Goal: Navigation & Orientation: Find specific page/section

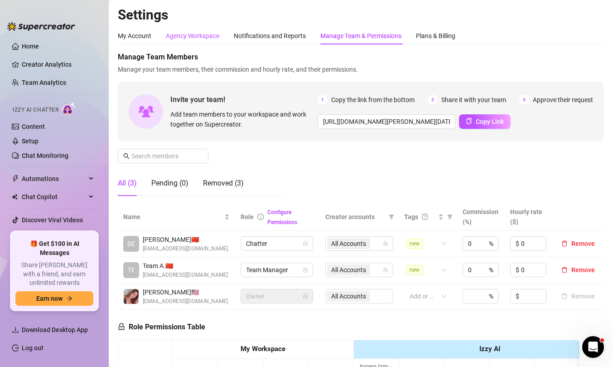
click at [197, 31] on div "Agency Workspace" at bounding box center [193, 36] width 54 height 10
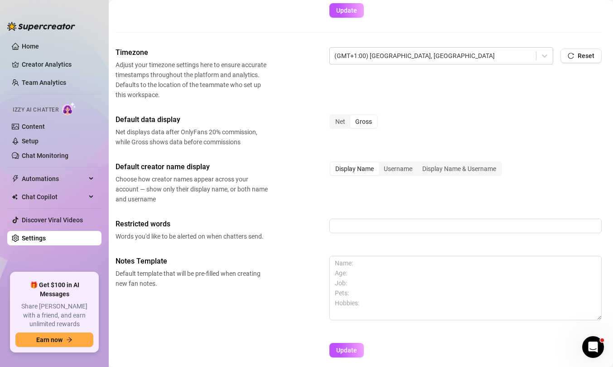
scroll to position [288, 2]
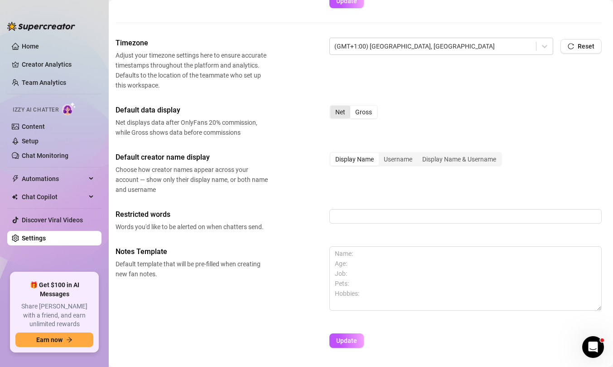
click at [344, 113] on div "Net" at bounding box center [341, 112] width 20 height 13
click at [333, 107] on input "Net" at bounding box center [333, 107] width 0 height 0
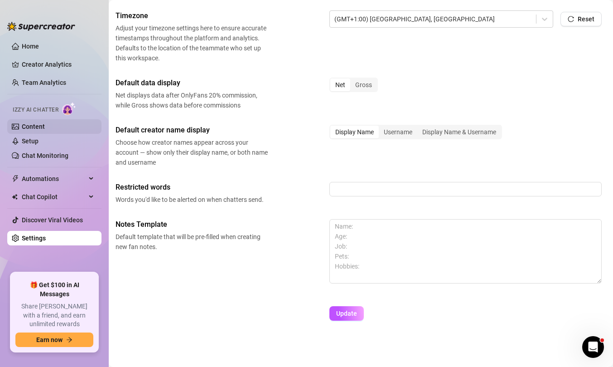
click at [45, 128] on link "Content" at bounding box center [33, 126] width 23 height 7
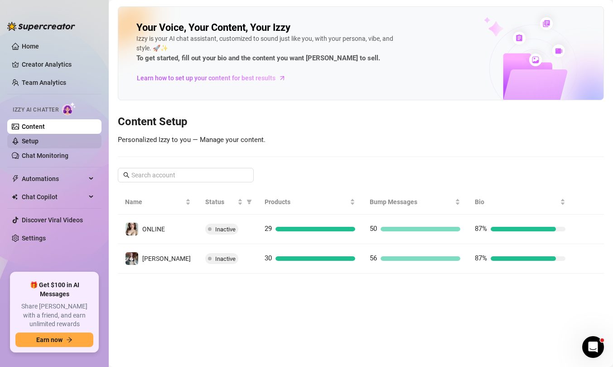
click at [39, 142] on link "Setup" at bounding box center [30, 140] width 17 height 7
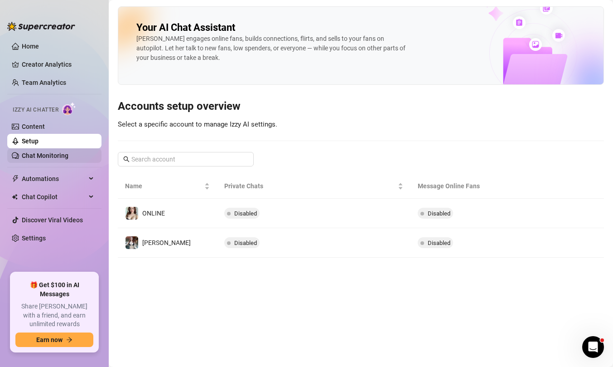
click at [46, 157] on link "Chat Monitoring" at bounding box center [45, 155] width 47 height 7
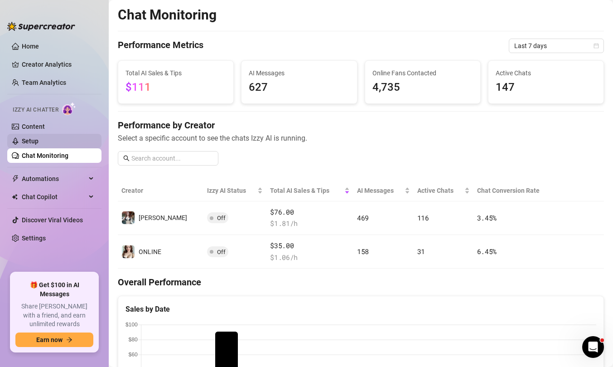
click at [39, 143] on link "Setup" at bounding box center [30, 140] width 17 height 7
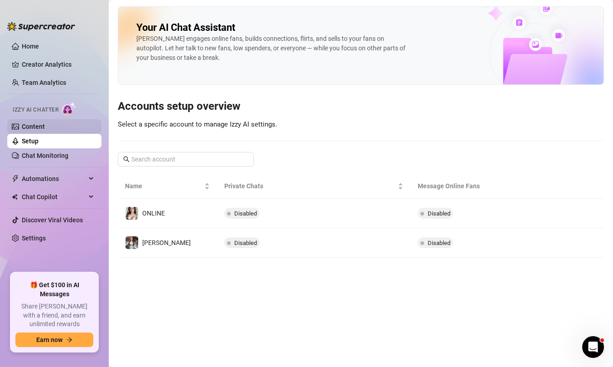
click at [45, 125] on link "Content" at bounding box center [33, 126] width 23 height 7
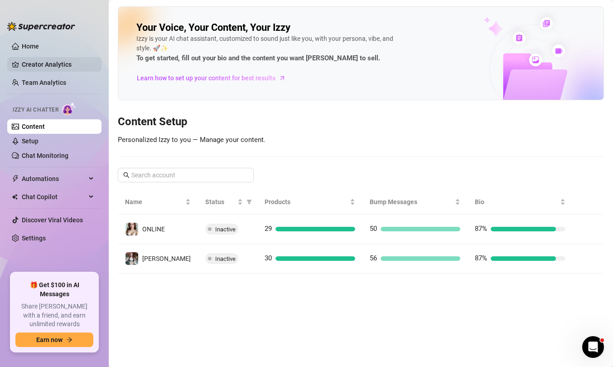
click at [59, 66] on link "Creator Analytics" at bounding box center [58, 64] width 73 height 15
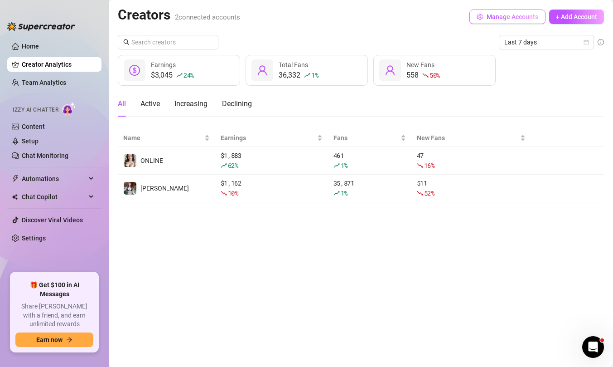
click at [497, 16] on span "Manage Accounts" at bounding box center [513, 16] width 52 height 7
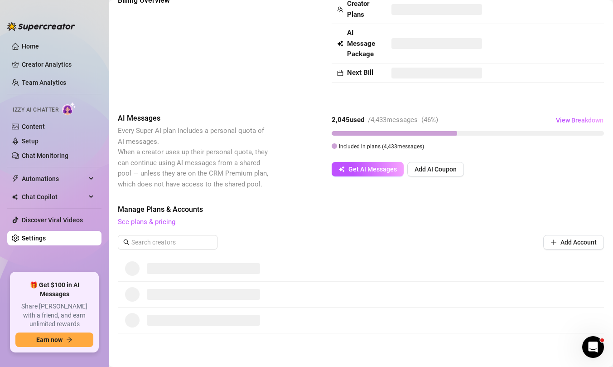
scroll to position [136, 0]
